Goal: Navigation & Orientation: Find specific page/section

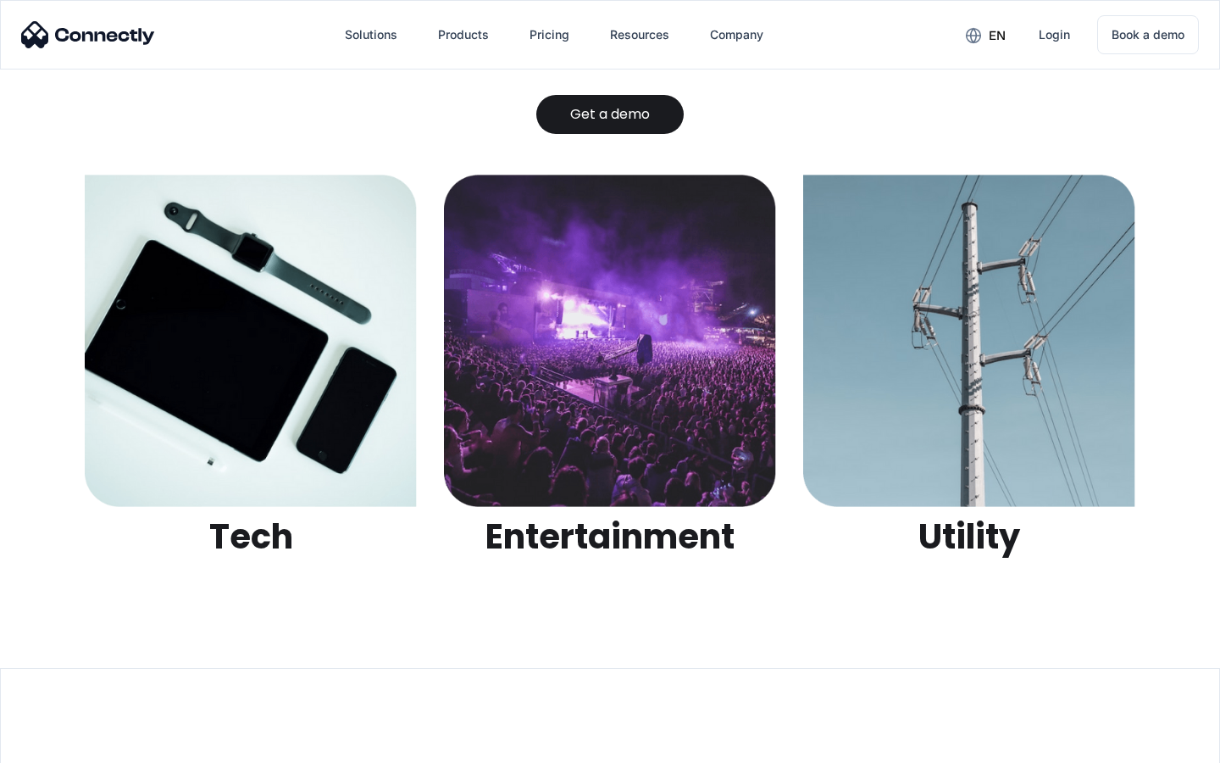
scroll to position [5347, 0]
